Goal: Task Accomplishment & Management: Manage account settings

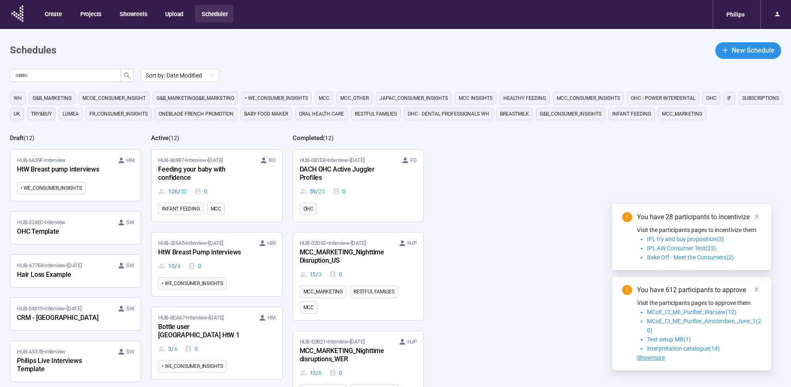
click at [222, 175] on div "Feeding your baby with confidence" at bounding box center [203, 173] width 91 height 19
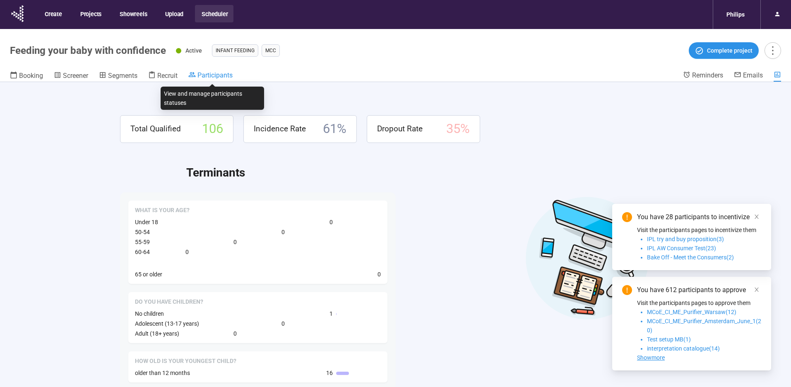
click at [212, 75] on span "Participants" at bounding box center [214, 75] width 35 height 8
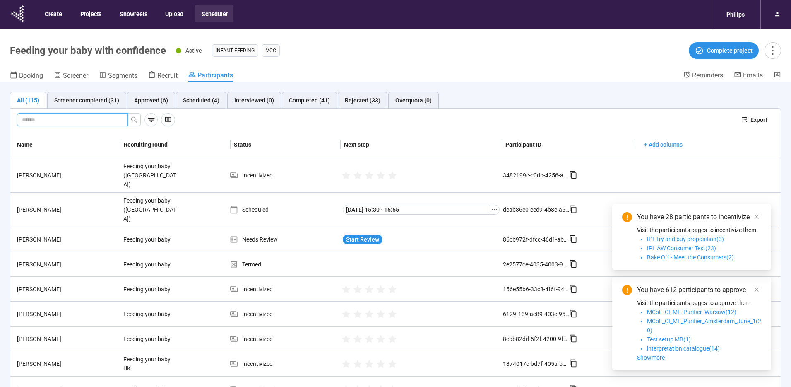
click at [39, 119] on input "text" at bounding box center [69, 119] width 94 height 9
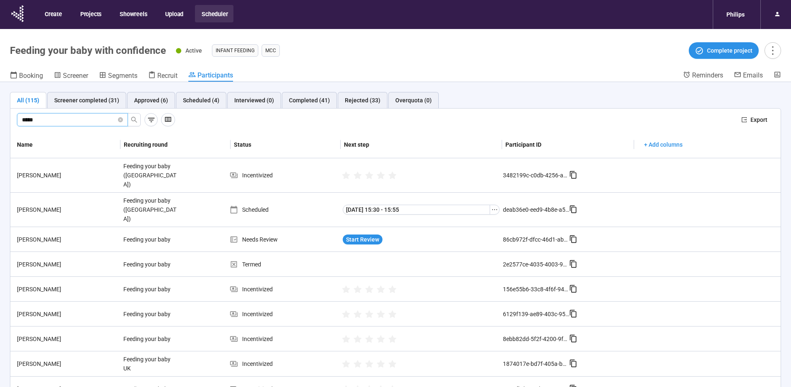
type input "*****"
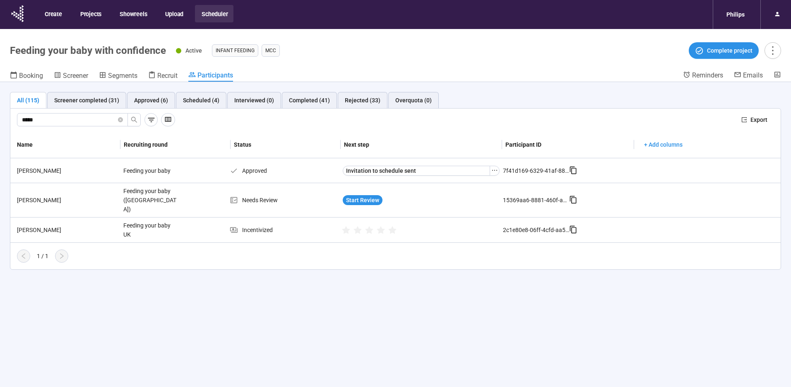
click at [31, 38] on header "Feeding your baby with confidence Active Infant Feeding MCC Complete project Bo…" at bounding box center [395, 55] width 791 height 53
click at [214, 13] on button "Scheduler" at bounding box center [214, 13] width 38 height 17
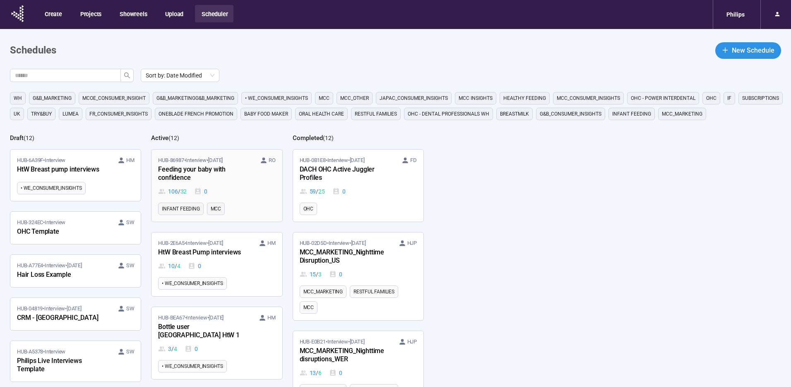
click at [225, 185] on div "HUB-86987 • Interview • [DATE] RO Feeding your baby with confidence 106 / 32 0" at bounding box center [216, 176] width 117 height 40
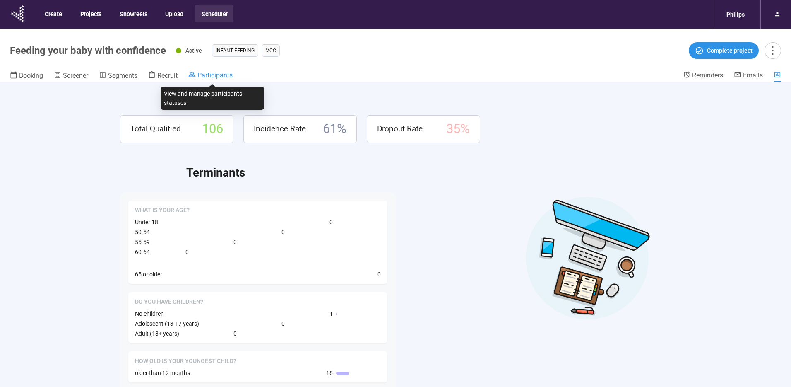
click at [214, 74] on span "Participants" at bounding box center [214, 75] width 35 height 8
